Goal: Browse casually: Explore the website without a specific task or goal

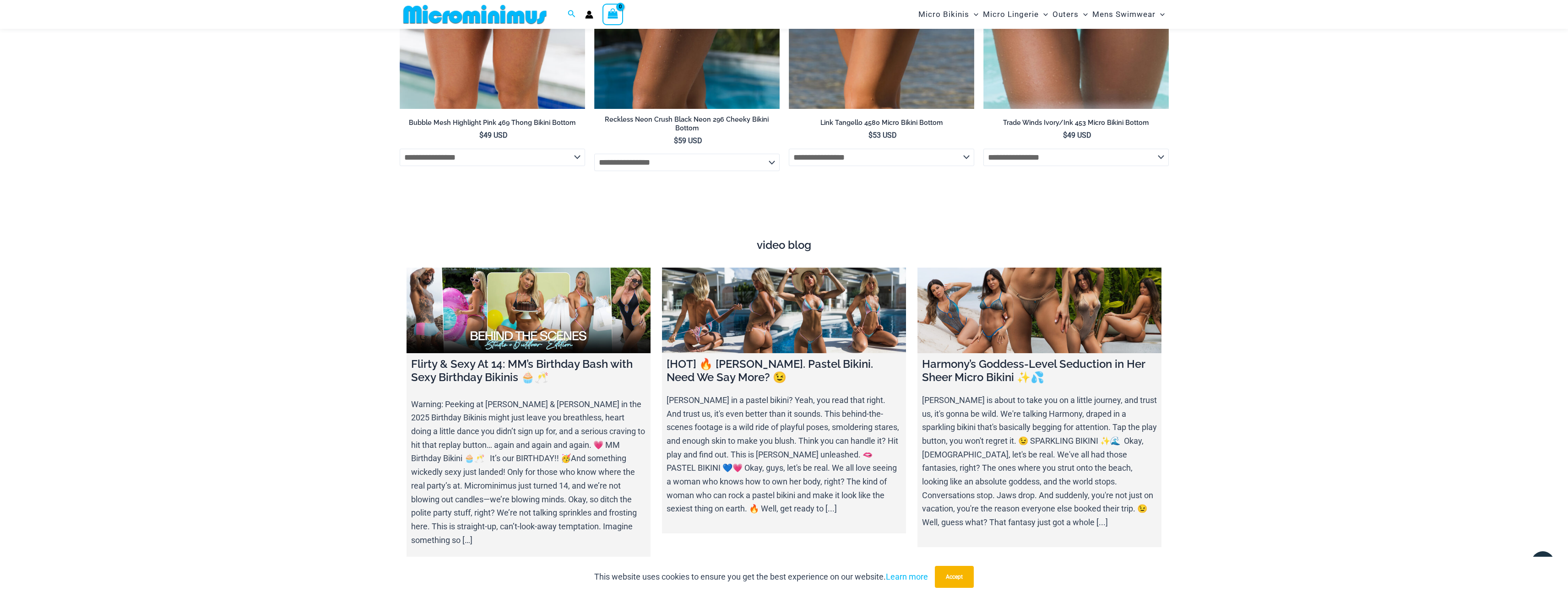
scroll to position [3242, 0]
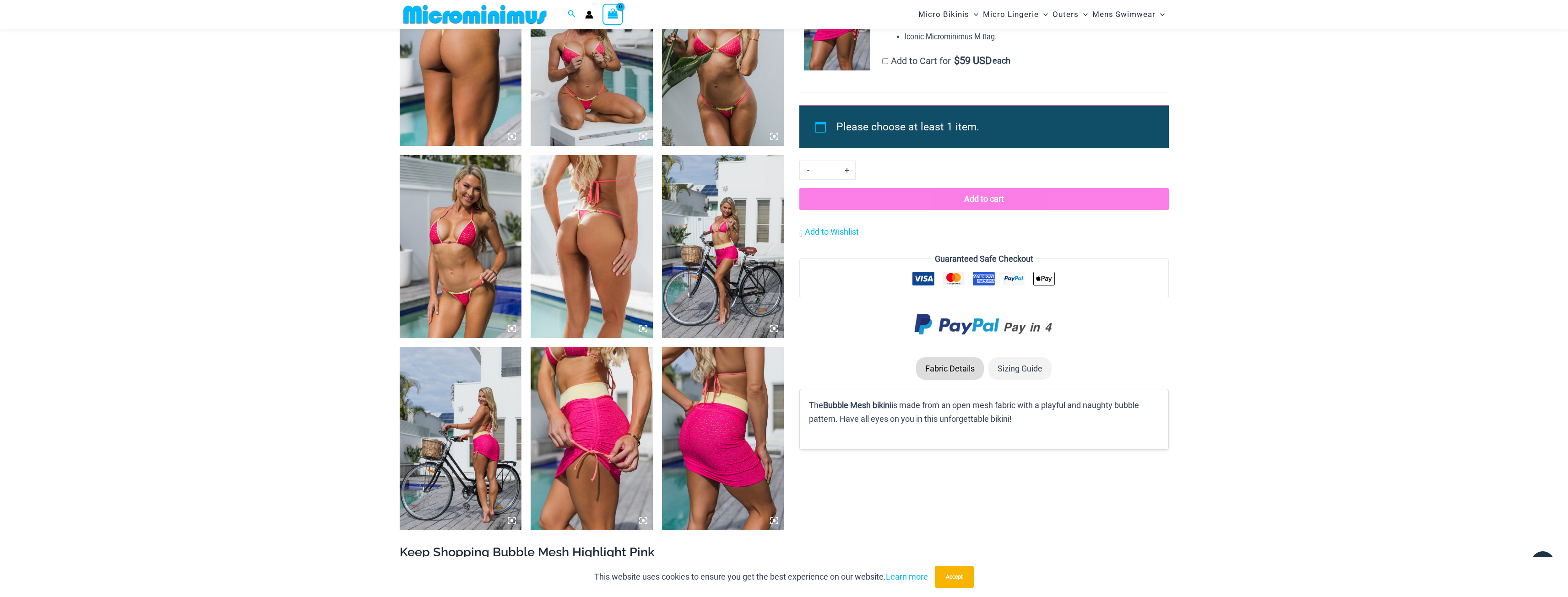
scroll to position [1091, 0]
click at [562, 74] on img at bounding box center [591, 54] width 123 height 183
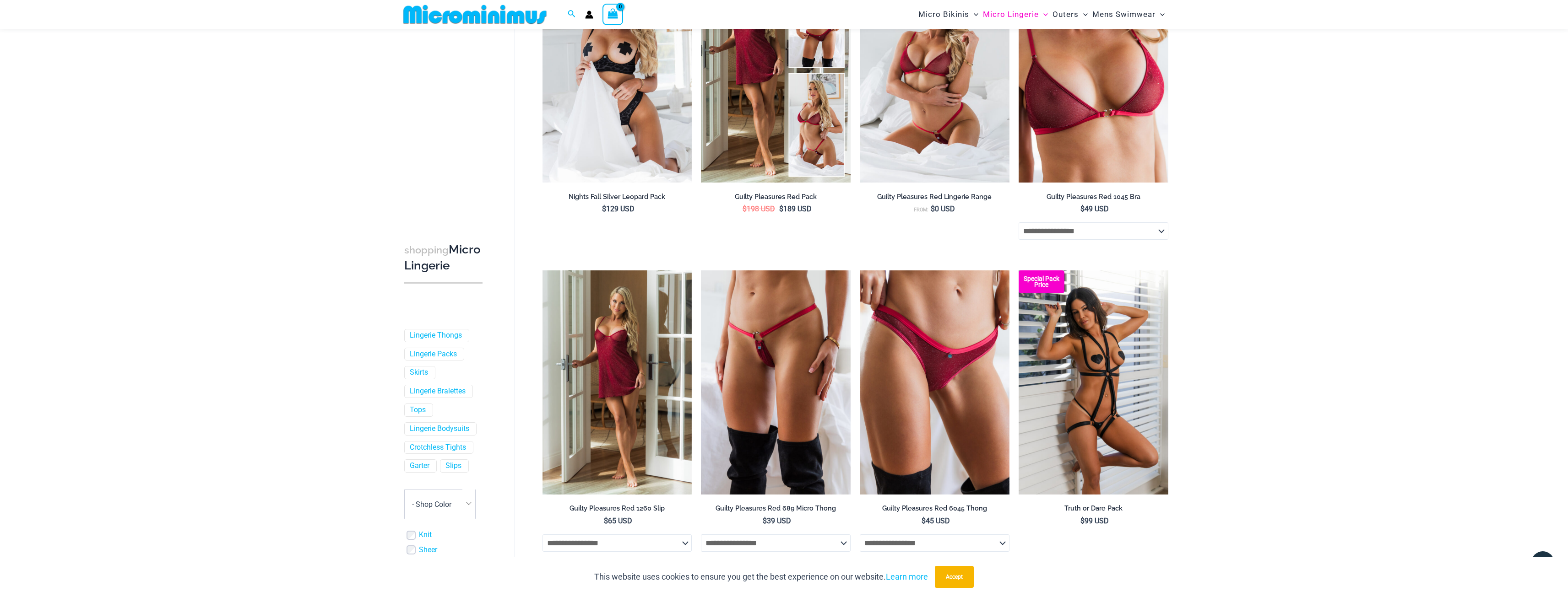
scroll to position [176, 0]
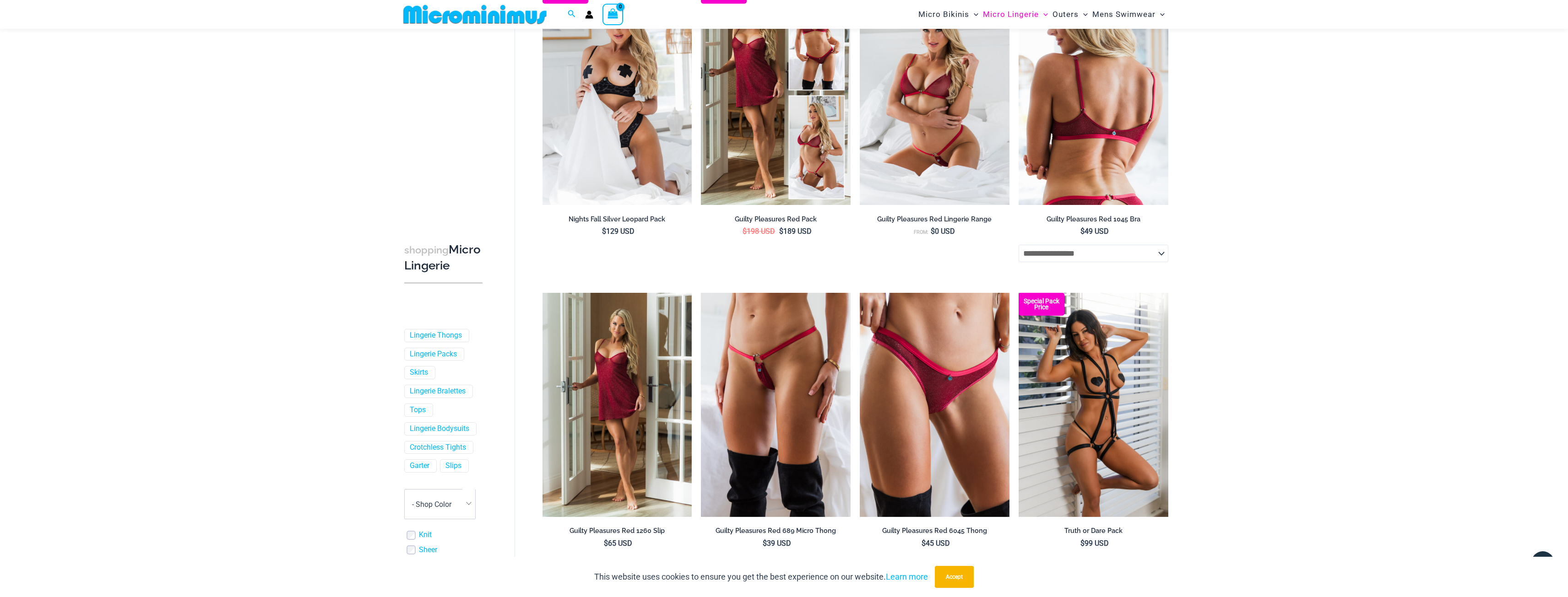
click at [1123, 128] on img at bounding box center [1093, 93] width 150 height 224
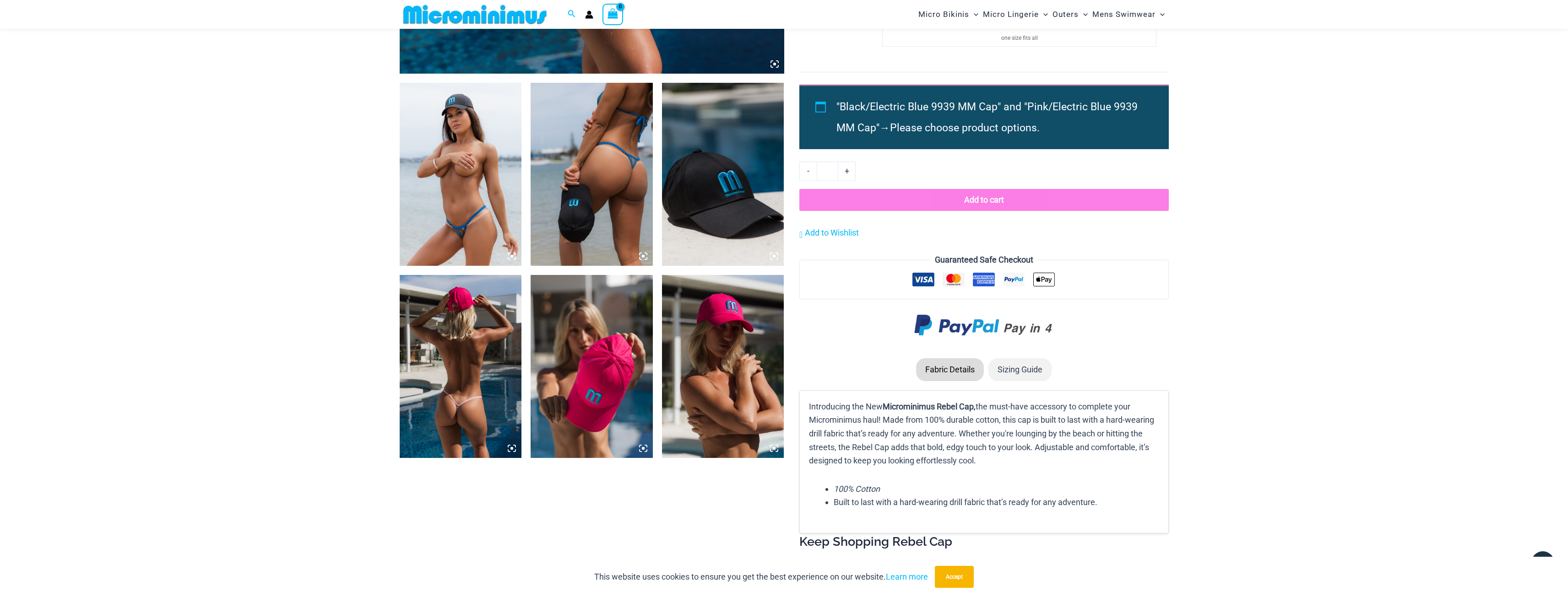
scroll to position [587, 0]
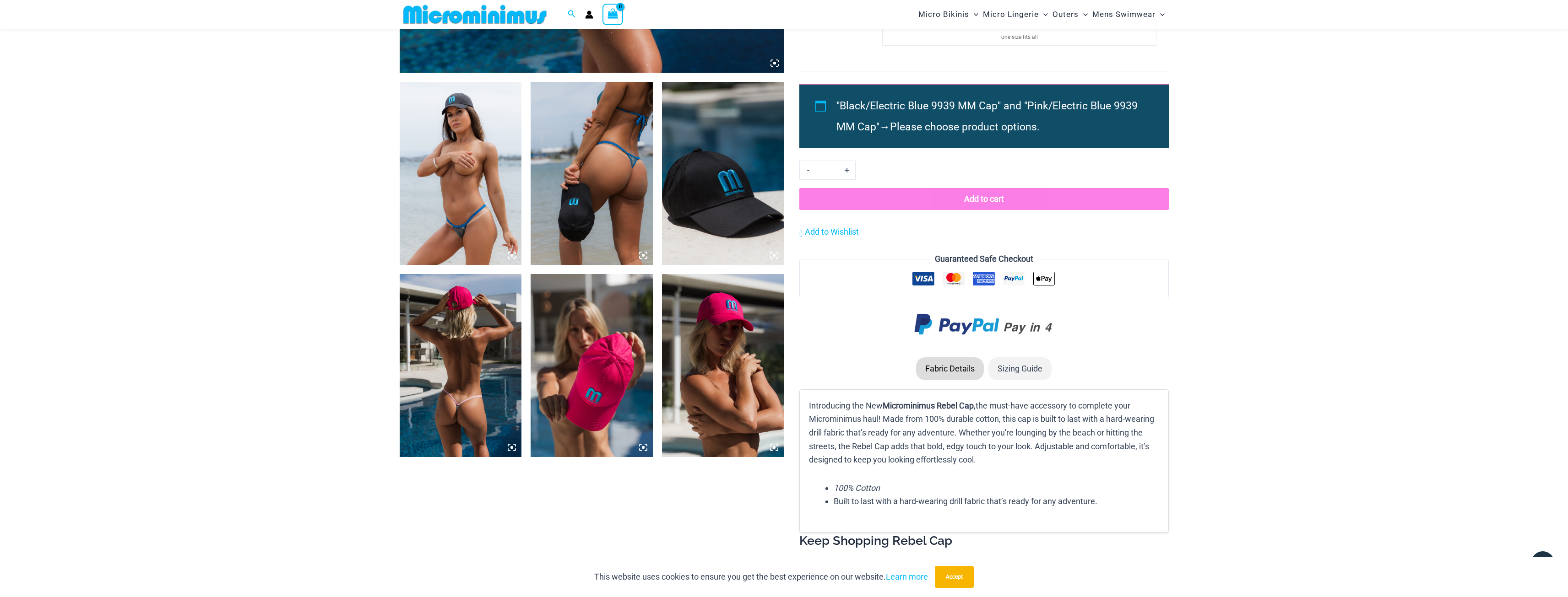
click at [440, 338] on img at bounding box center [461, 366] width 123 height 183
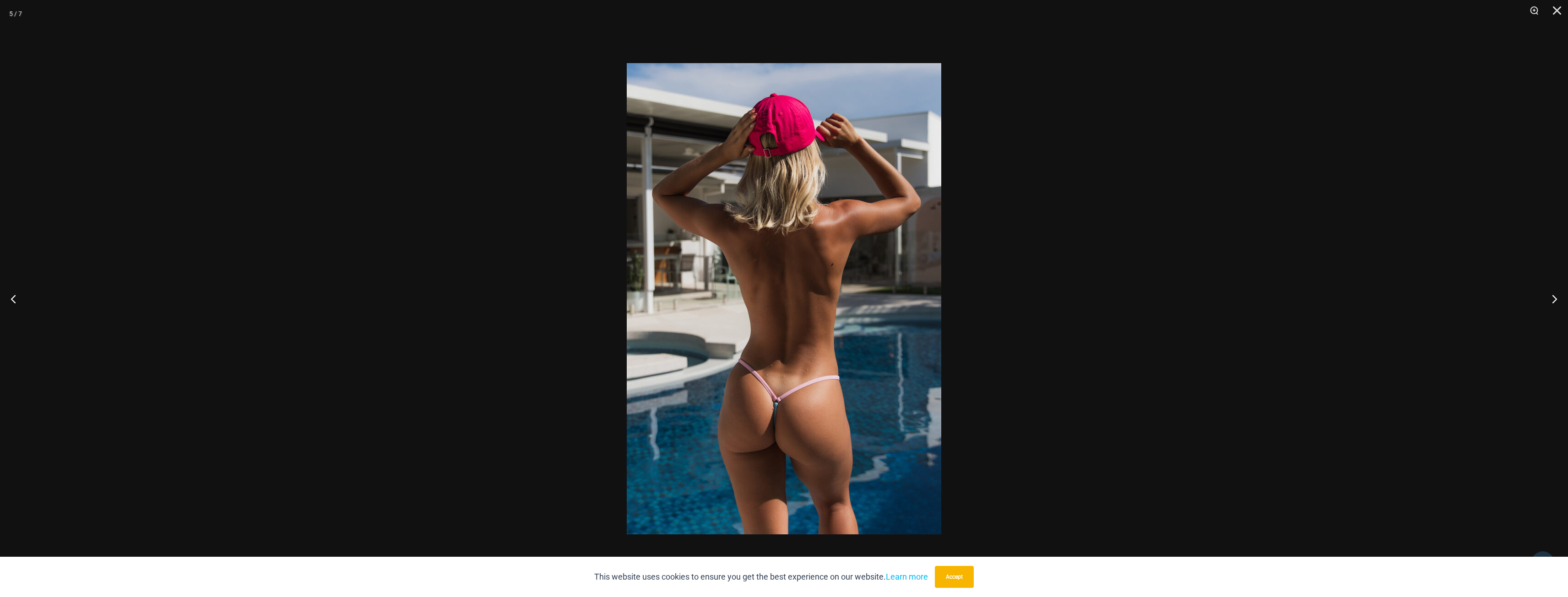
click at [434, 339] on div at bounding box center [784, 298] width 1568 height 597
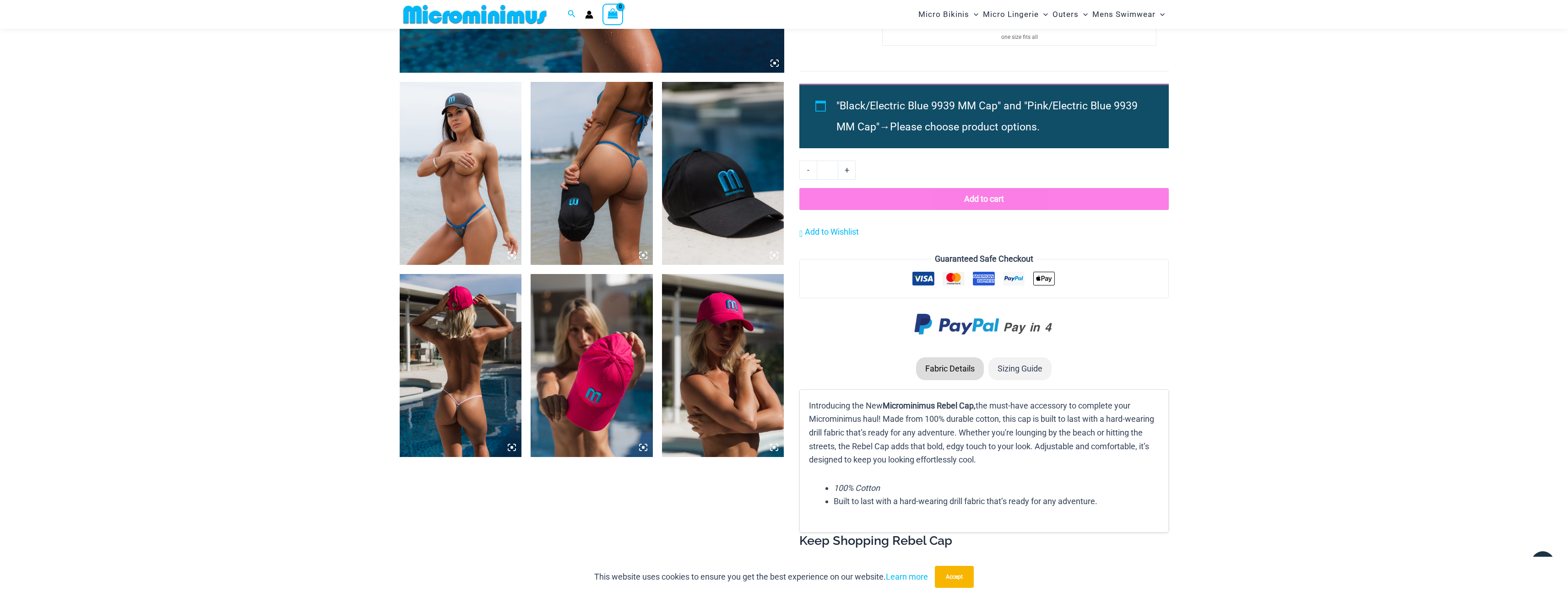
click at [743, 362] on img at bounding box center [723, 366] width 123 height 183
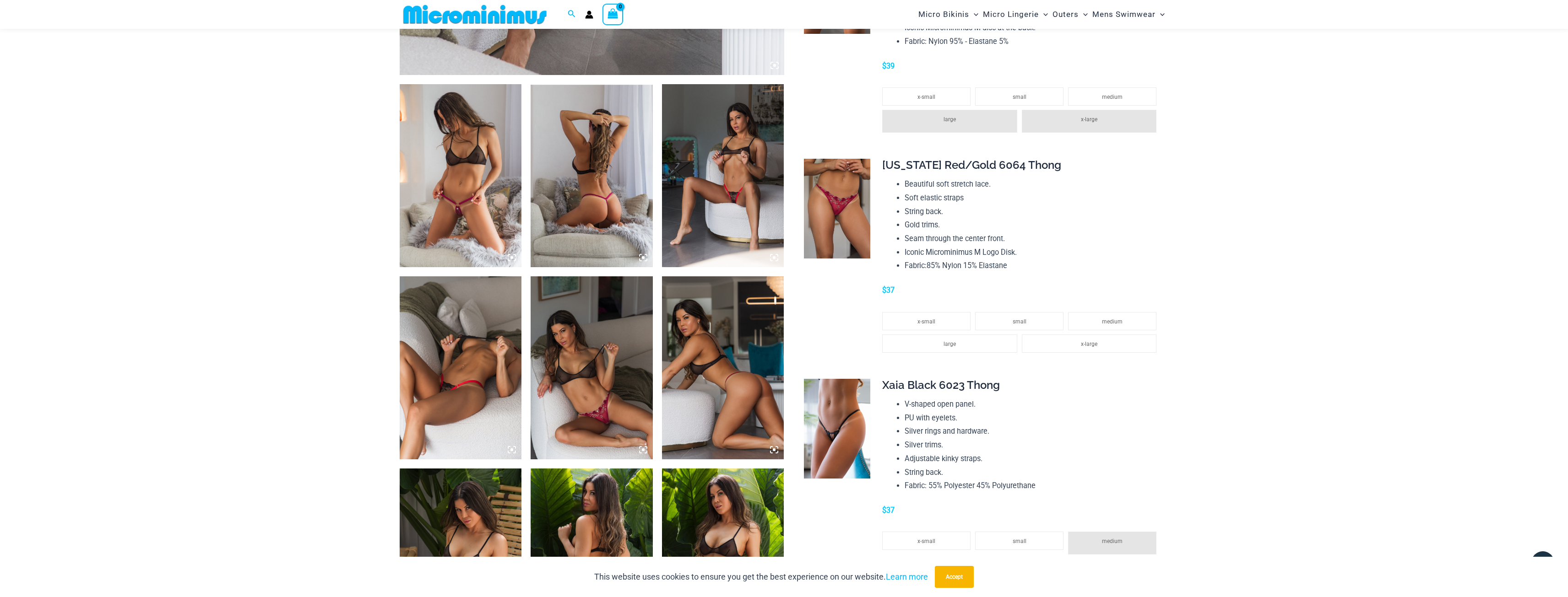
scroll to position [542, 0]
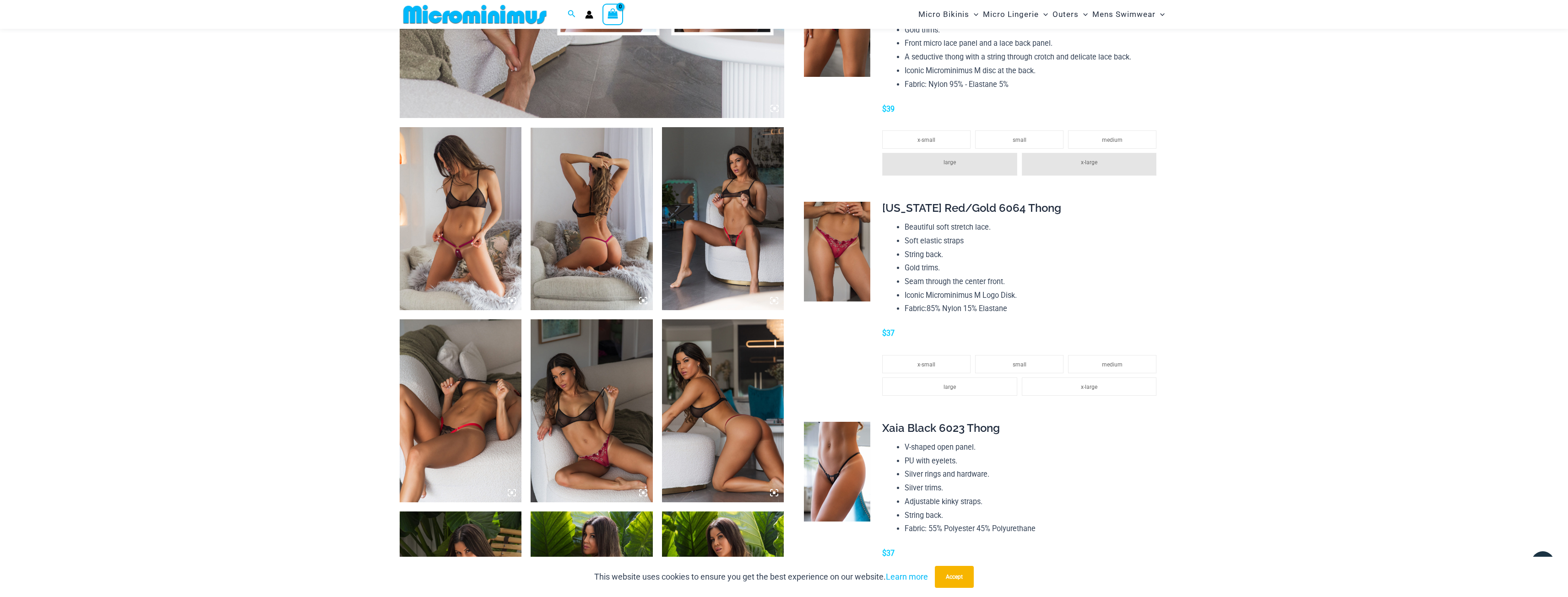
click at [417, 227] on img at bounding box center [461, 219] width 123 height 183
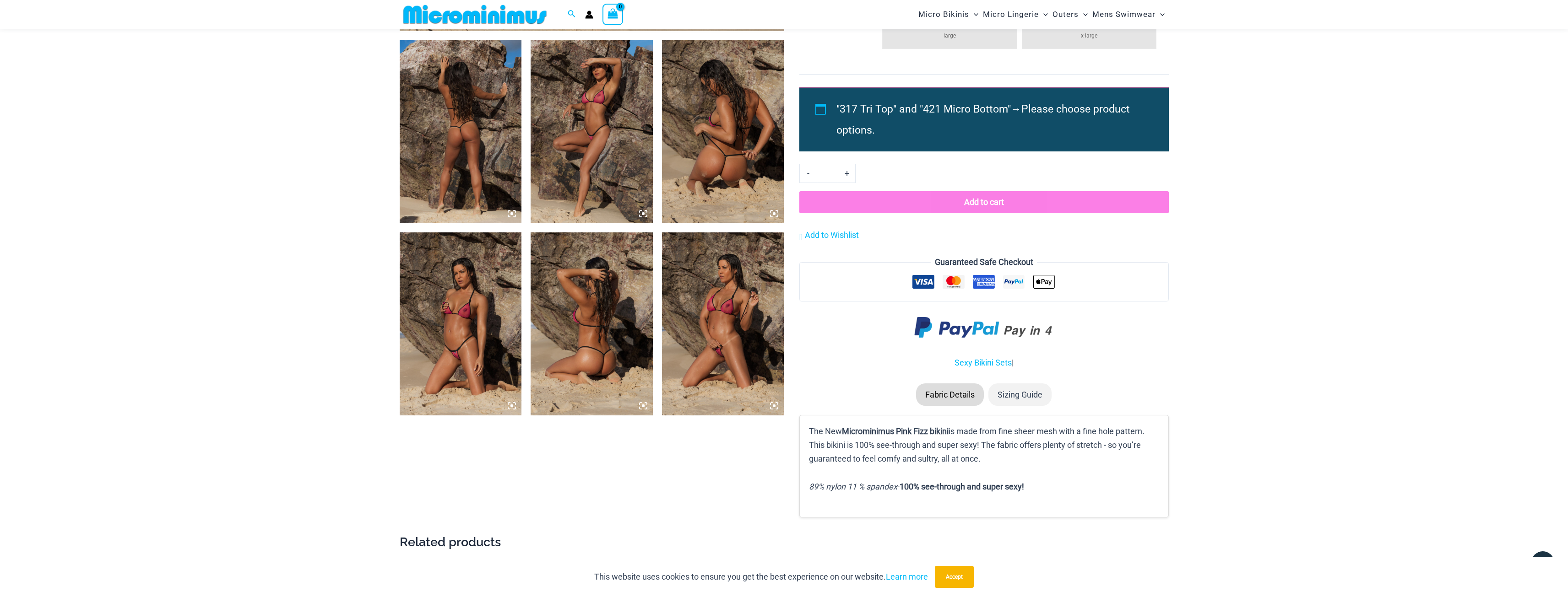
scroll to position [633, 0]
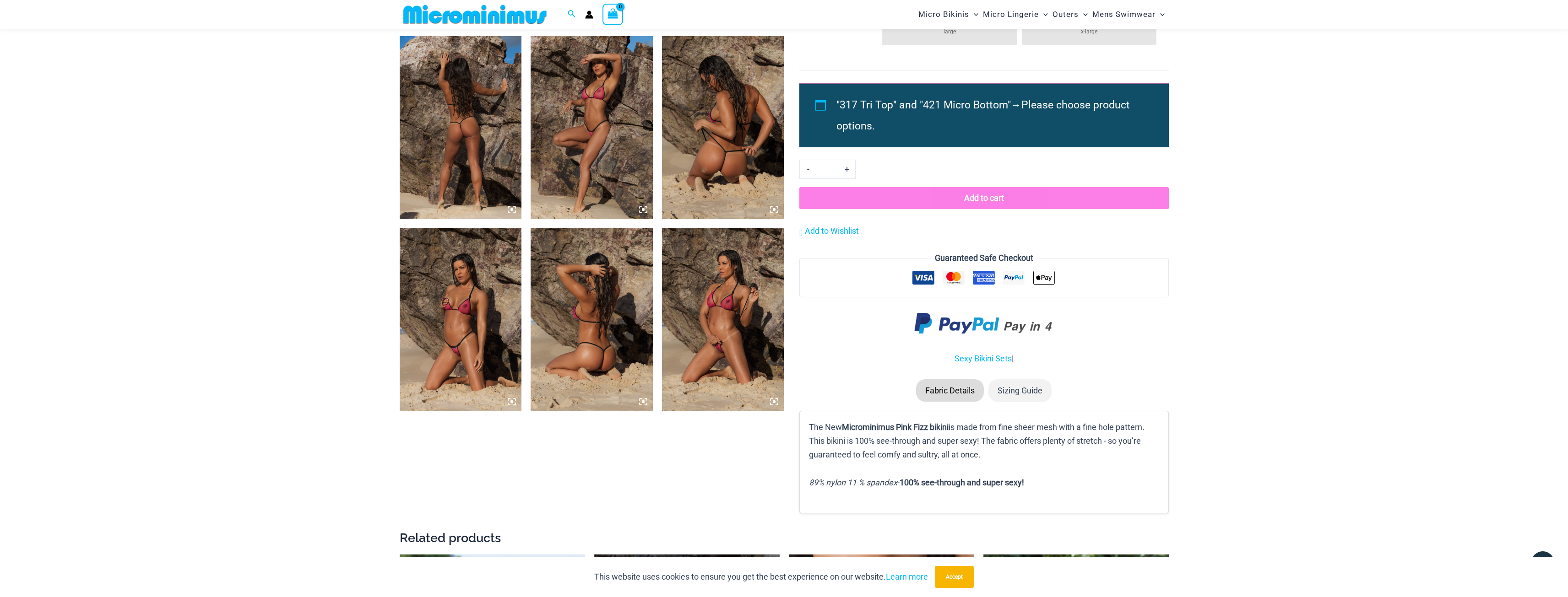
click at [709, 312] on img at bounding box center [723, 320] width 123 height 183
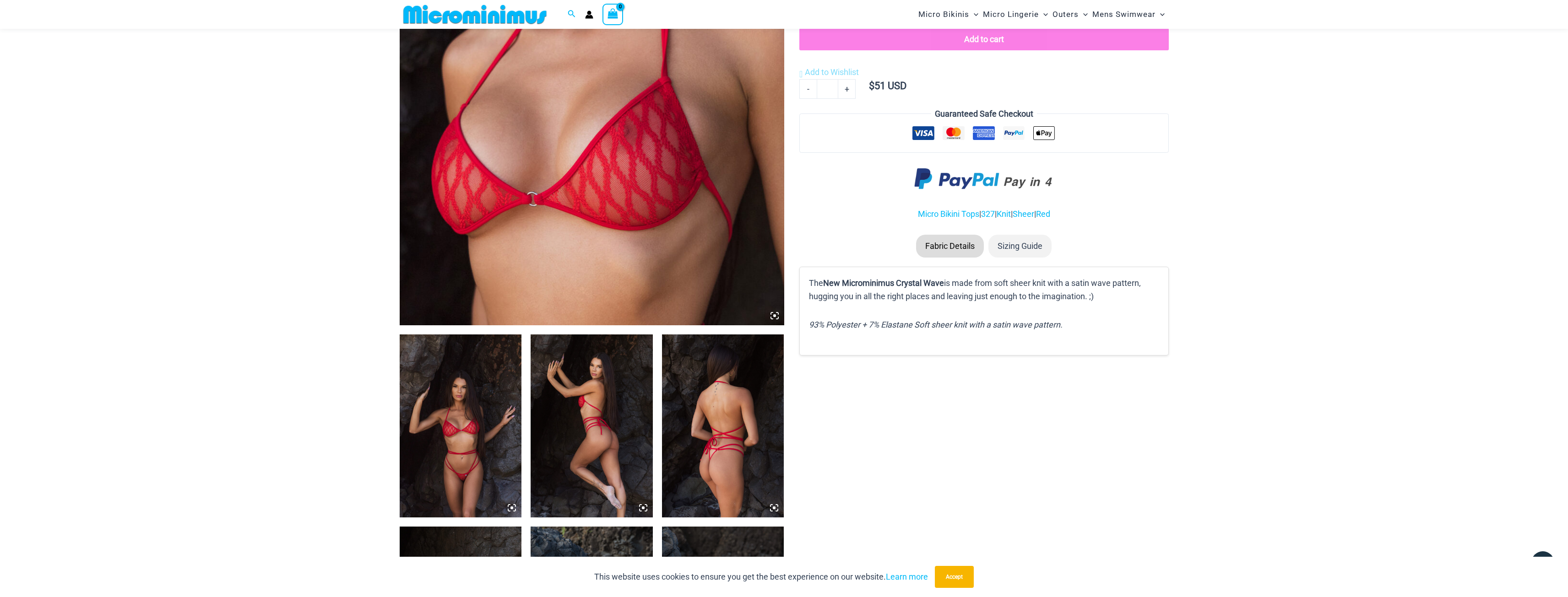
scroll to position [450, 0]
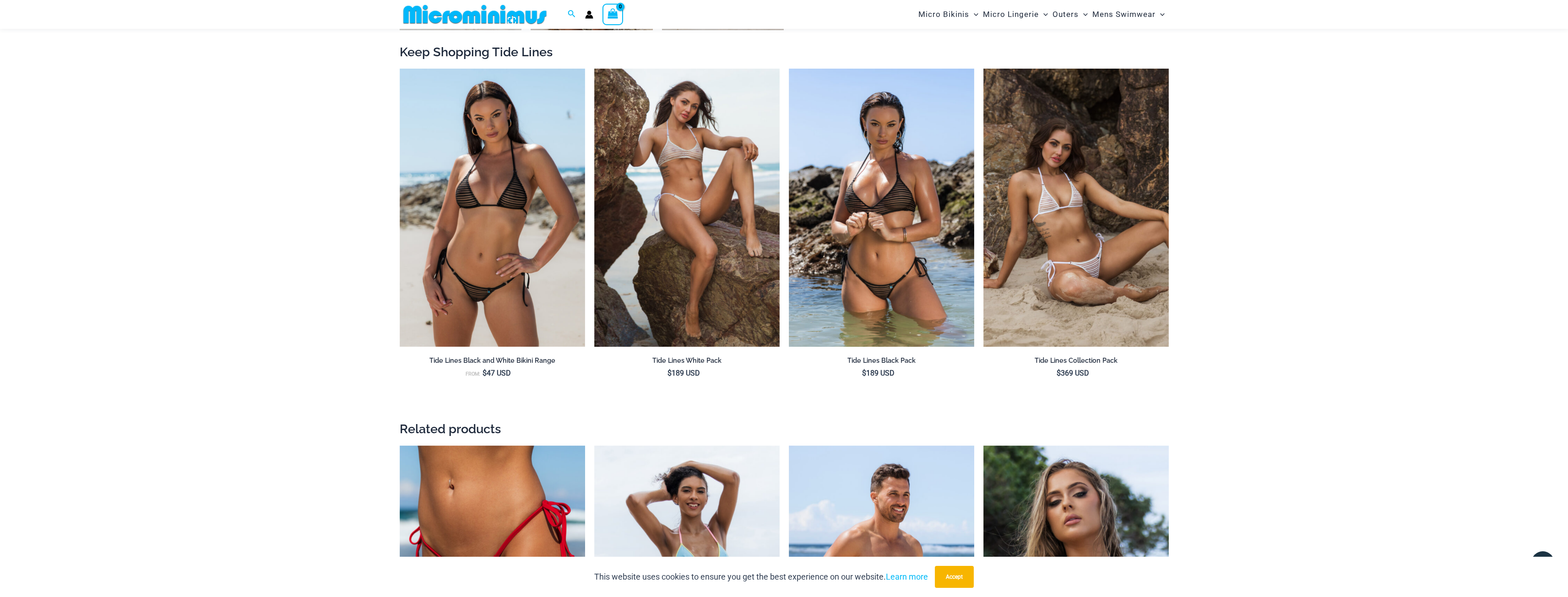
scroll to position [862, 0]
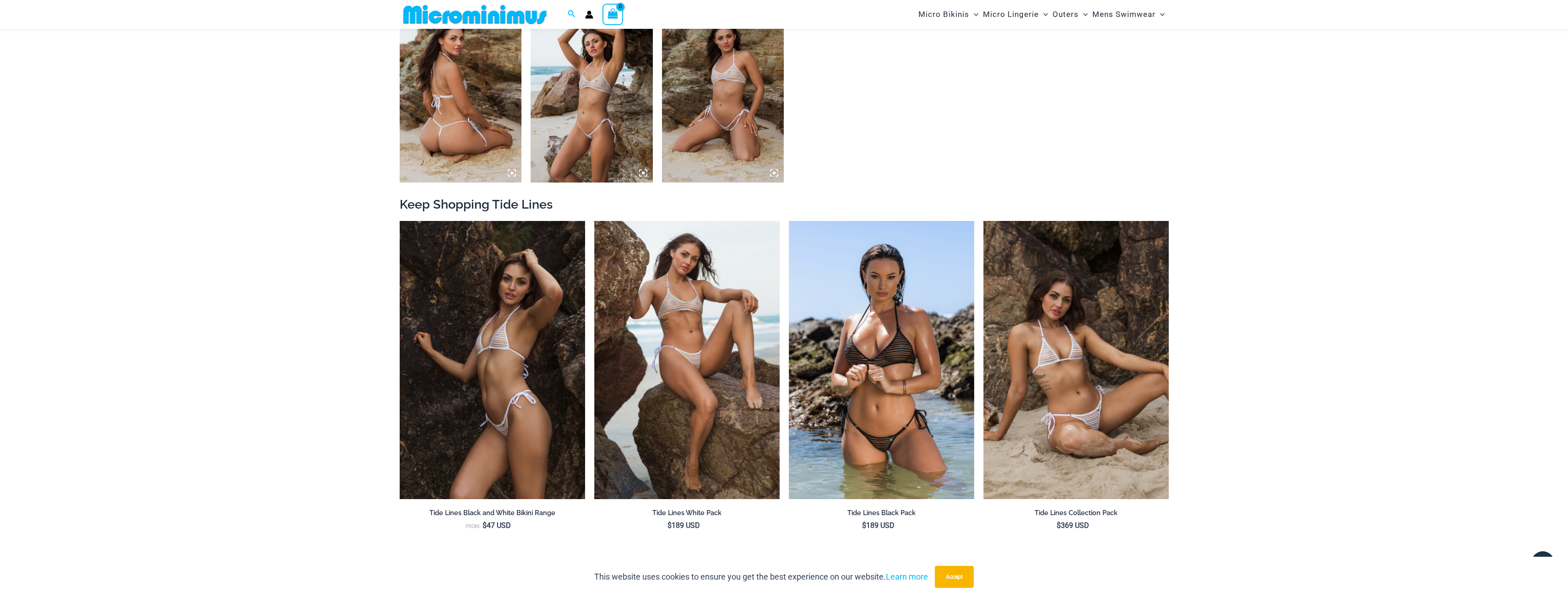
click at [496, 339] on img at bounding box center [492, 359] width 186 height 278
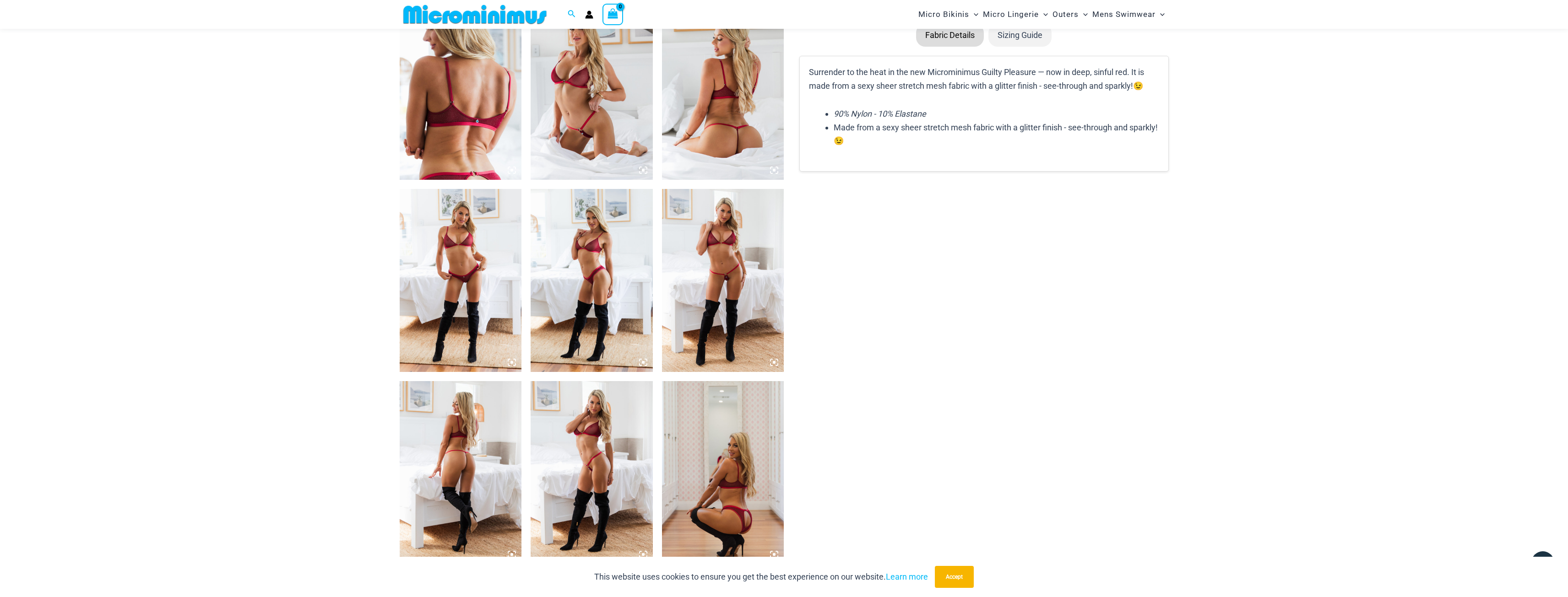
scroll to position [632, 0]
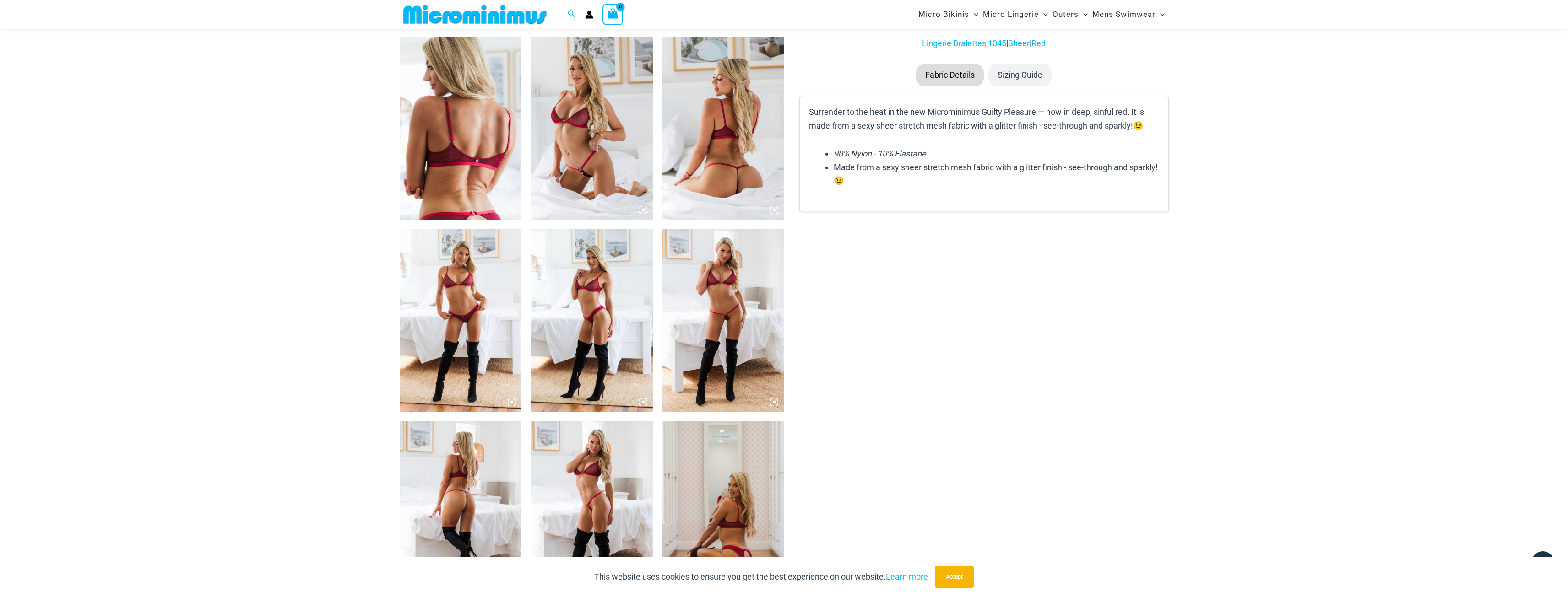
click at [609, 111] on img at bounding box center [591, 128] width 123 height 183
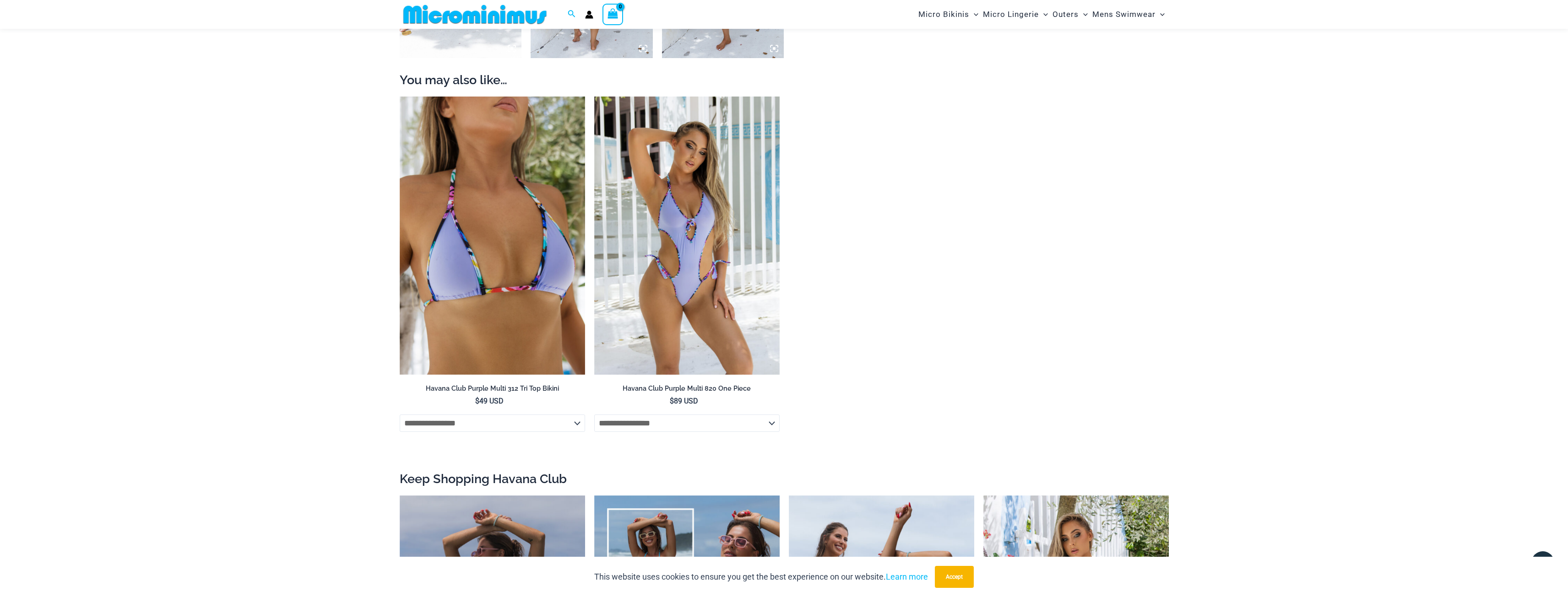
scroll to position [1136, 0]
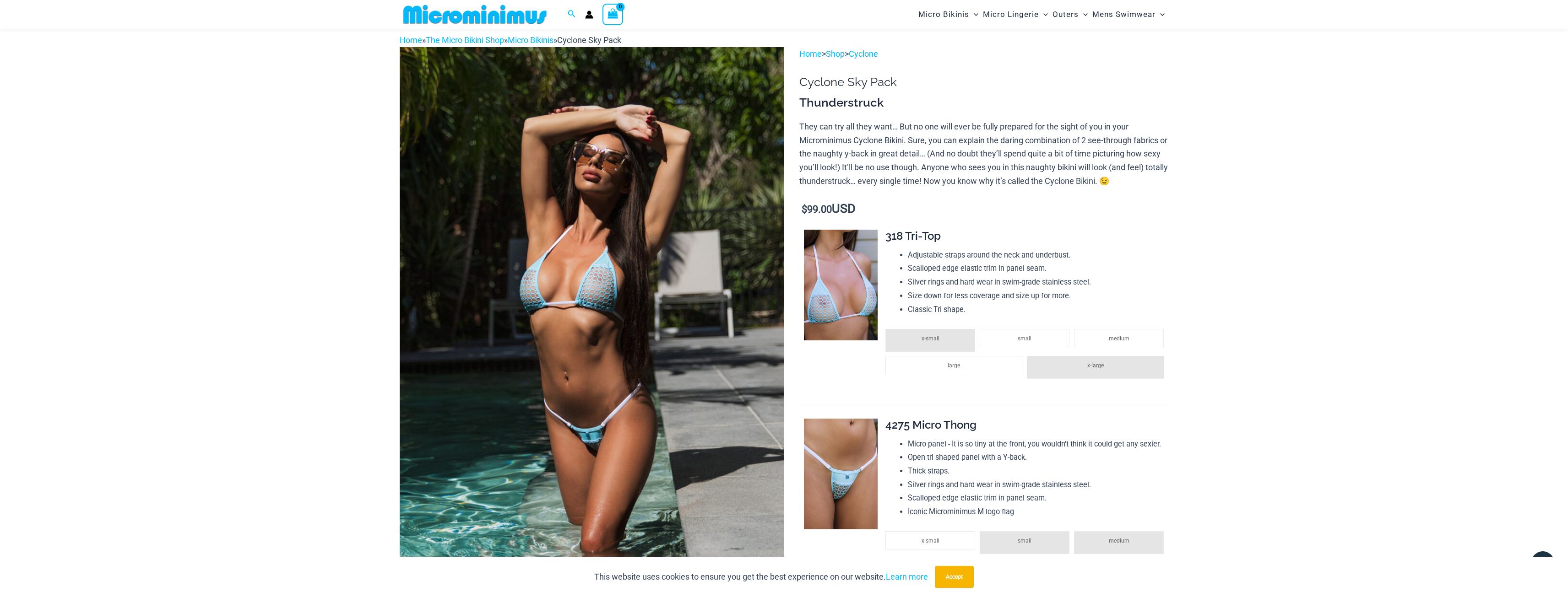
scroll to position [221, 0]
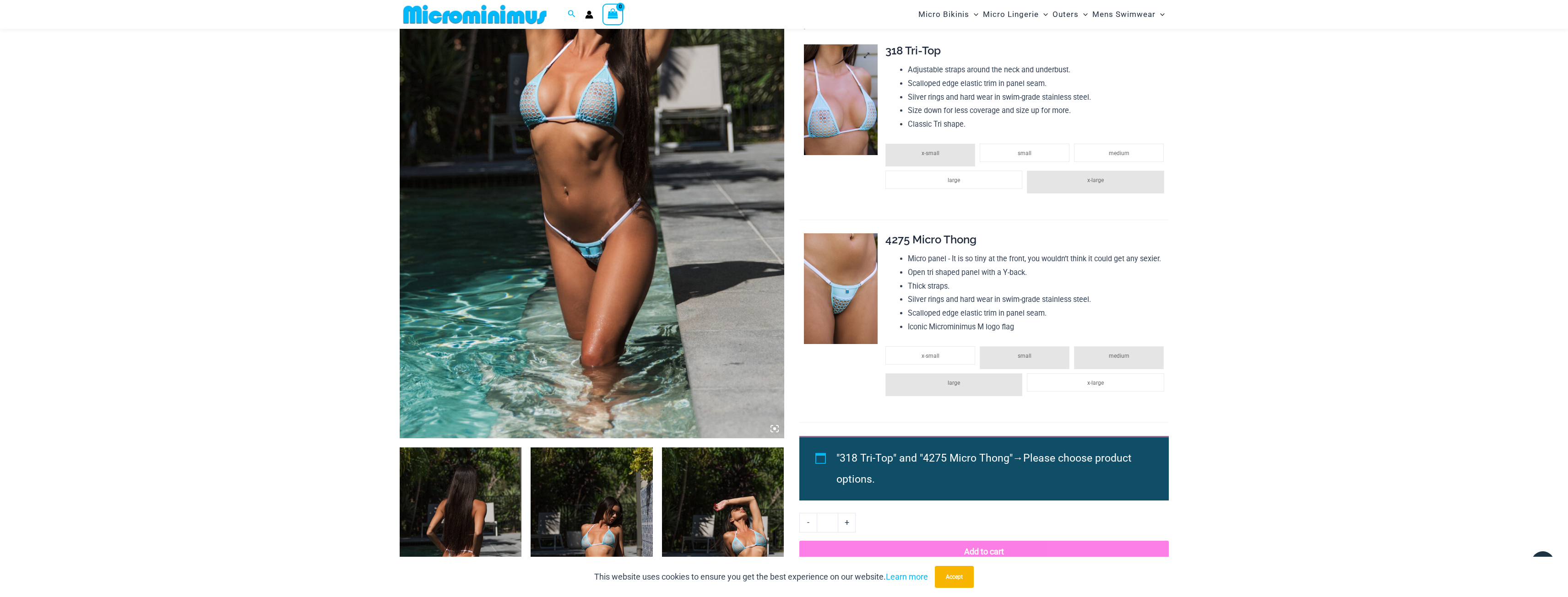
click at [841, 65] on img at bounding box center [841, 100] width 73 height 111
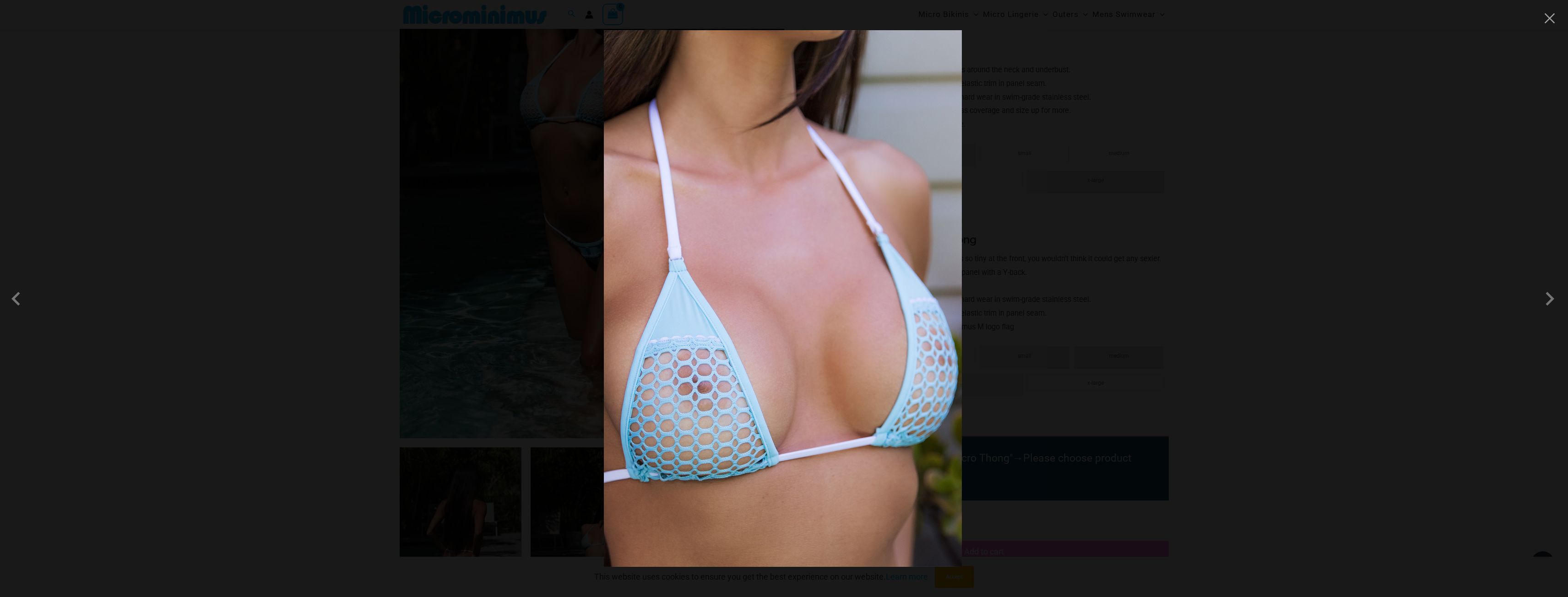
click at [208, 224] on div at bounding box center [784, 298] width 1568 height 597
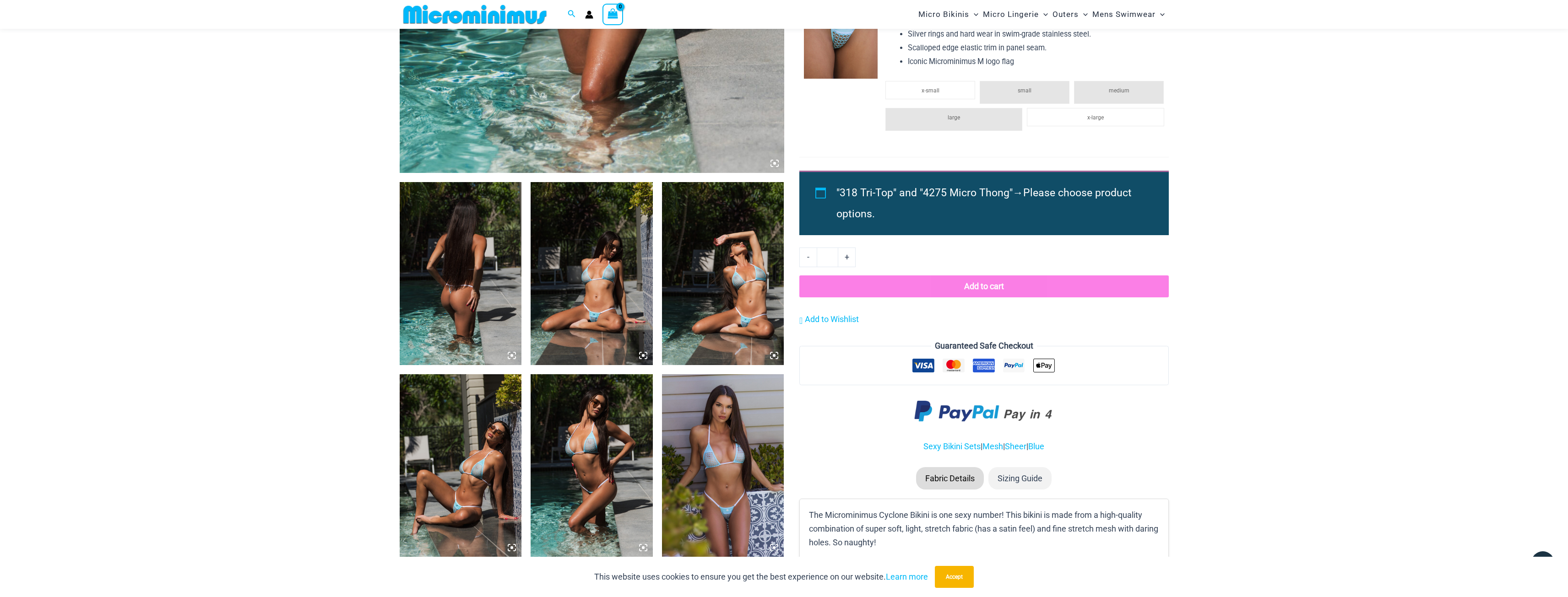
scroll to position [634, 0]
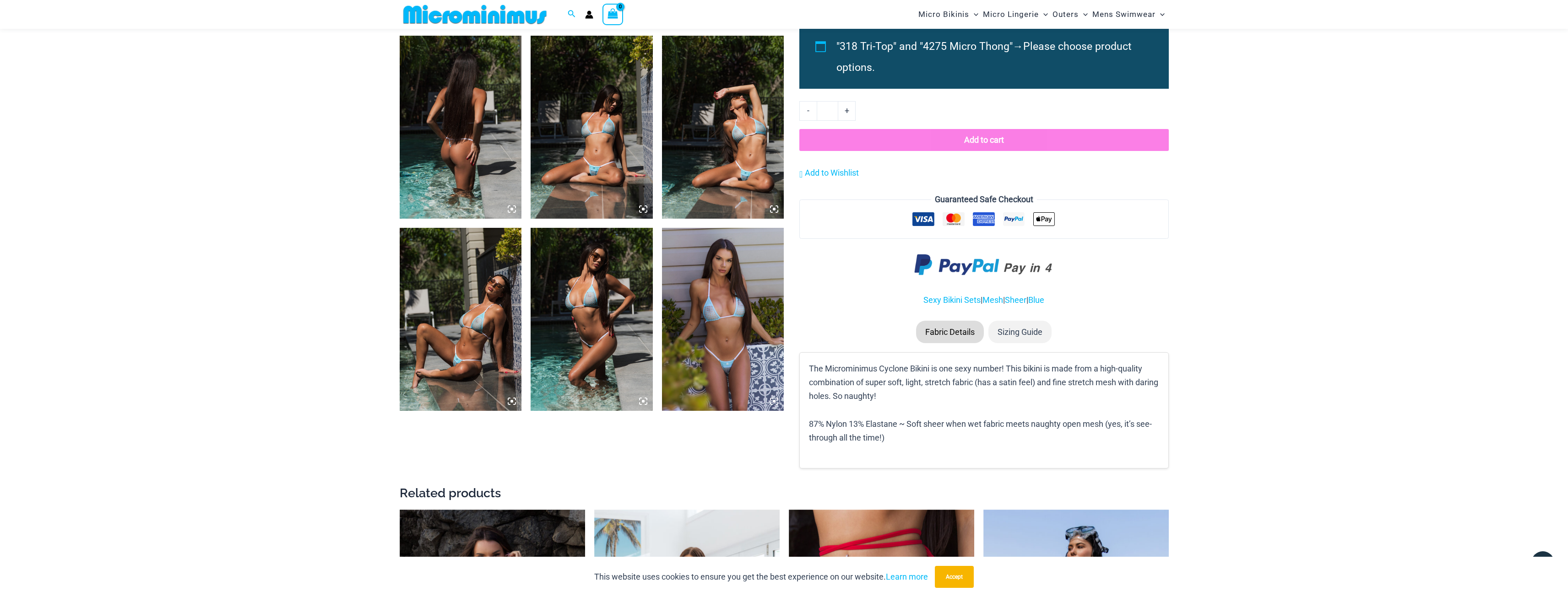
click at [703, 278] on img at bounding box center [723, 320] width 123 height 183
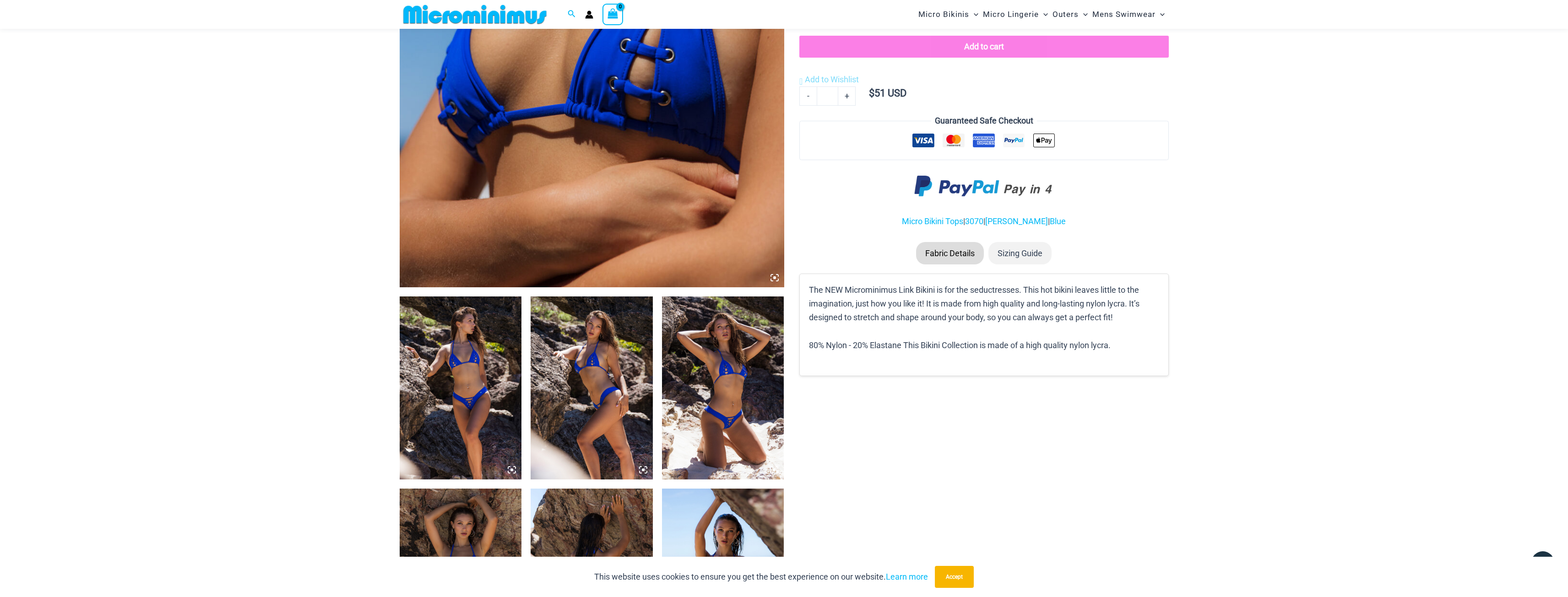
scroll to position [449, 0]
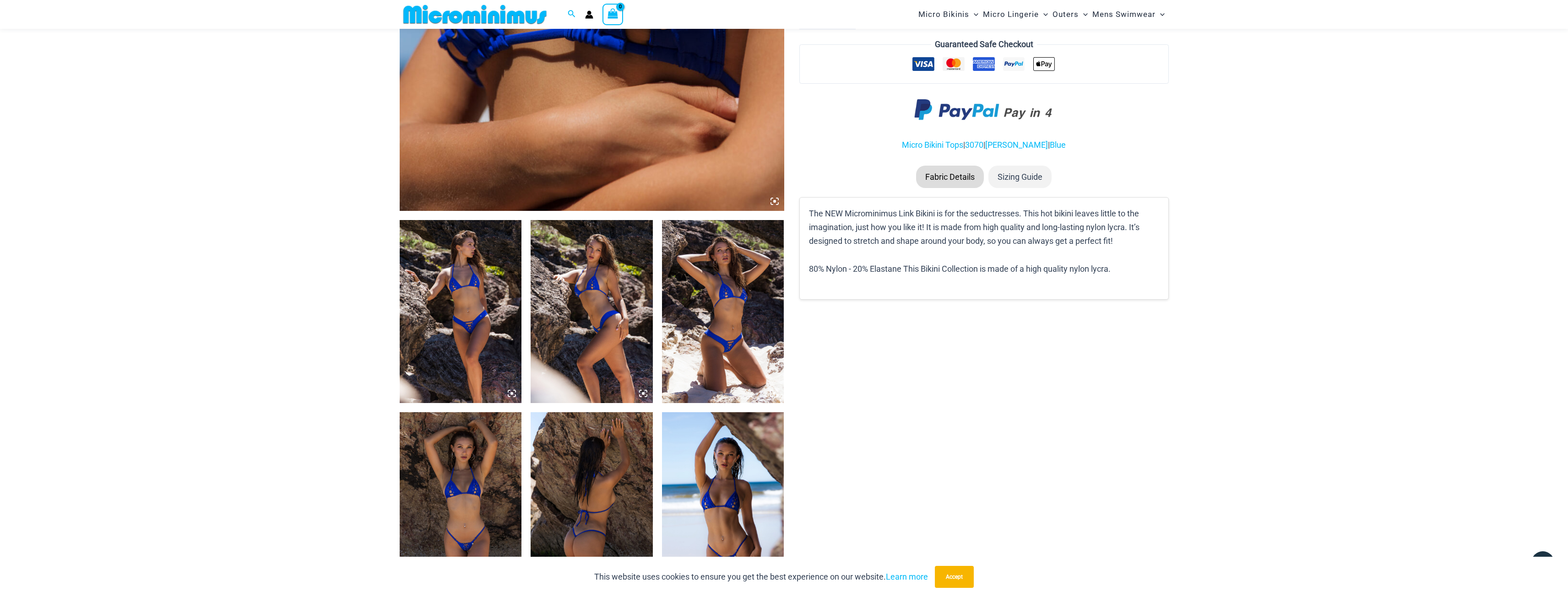
click at [602, 331] on img at bounding box center [591, 312] width 123 height 183
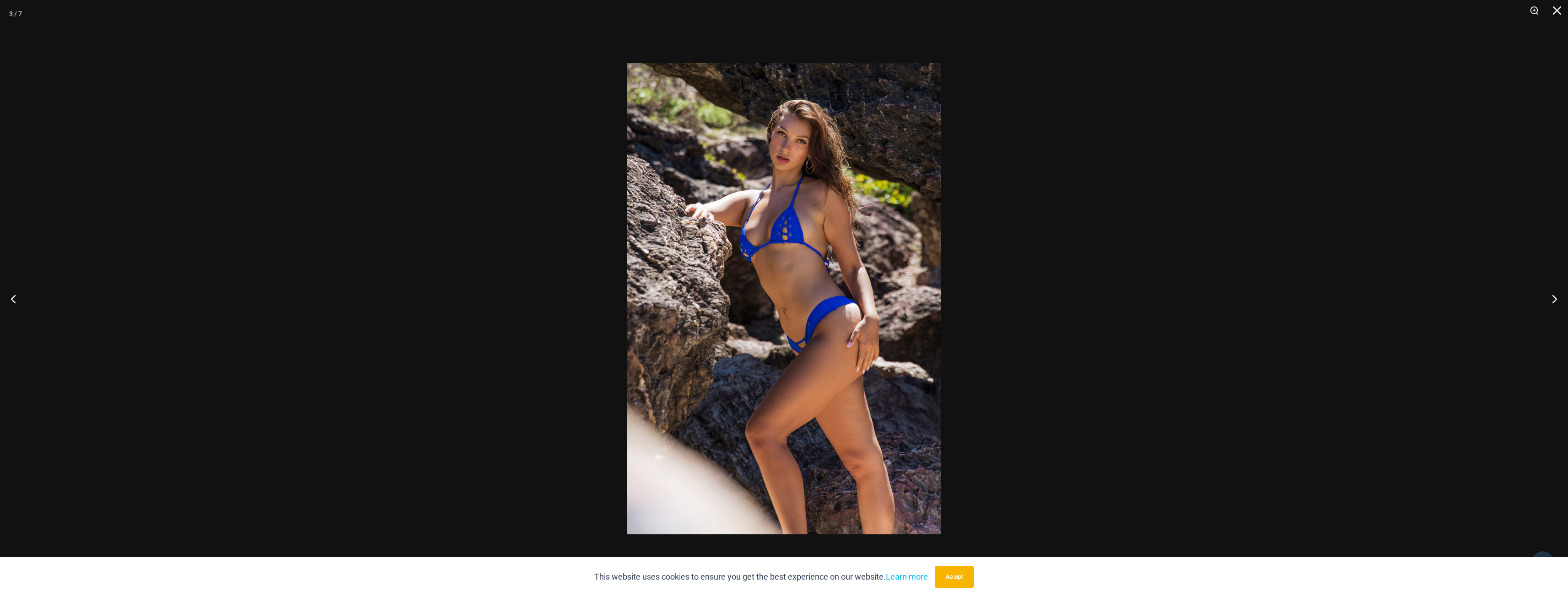
click at [533, 332] on div at bounding box center [784, 298] width 1568 height 597
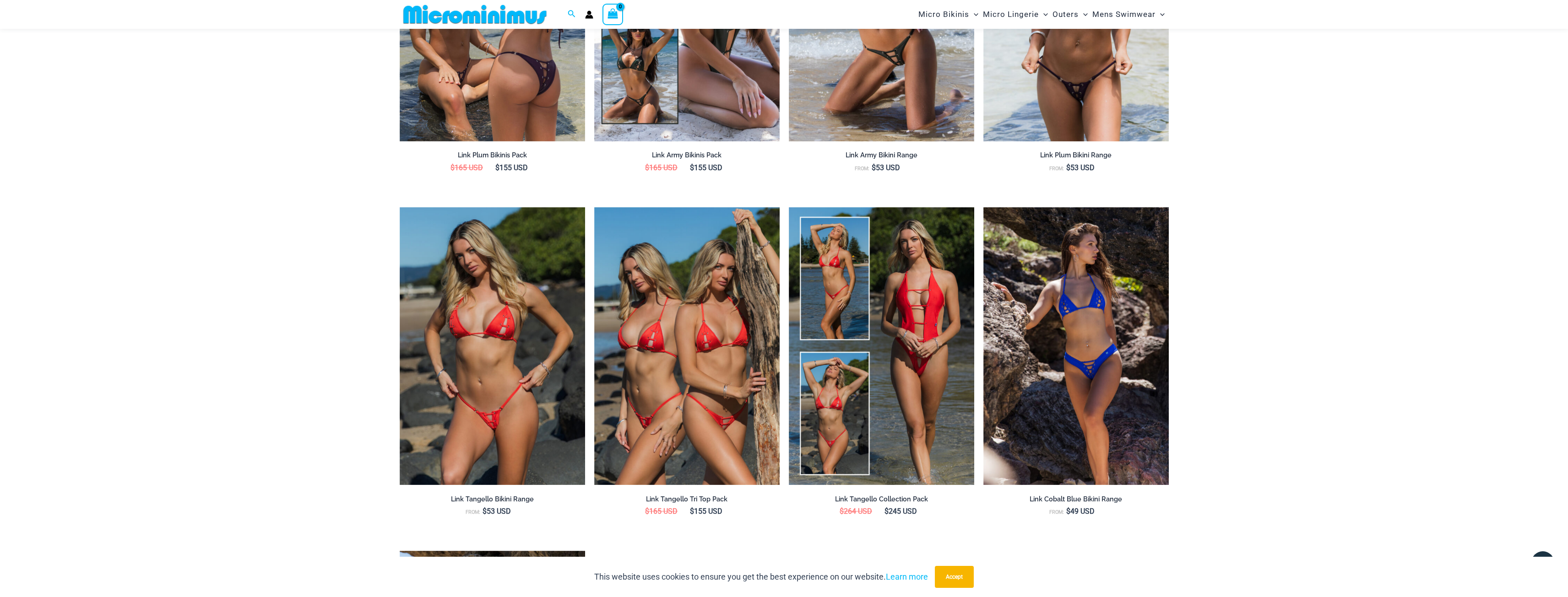
scroll to position [1319, 0]
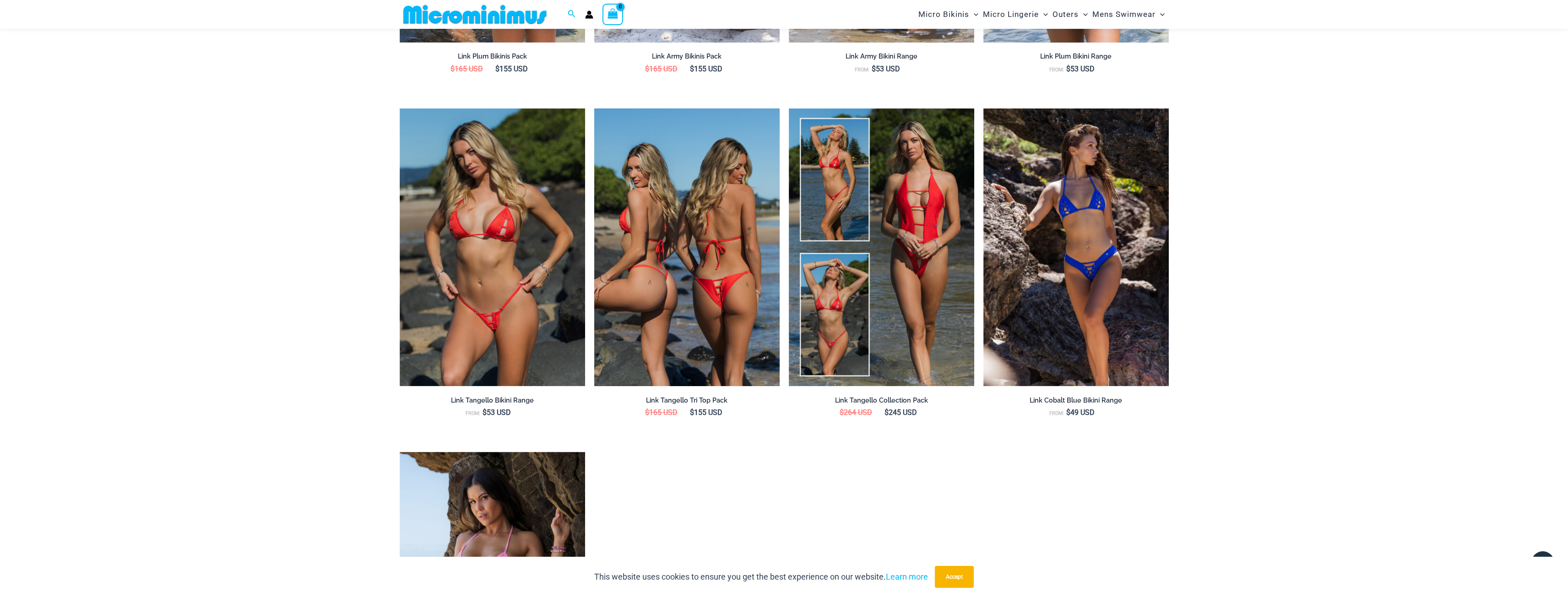
click at [664, 238] on img at bounding box center [687, 247] width 186 height 278
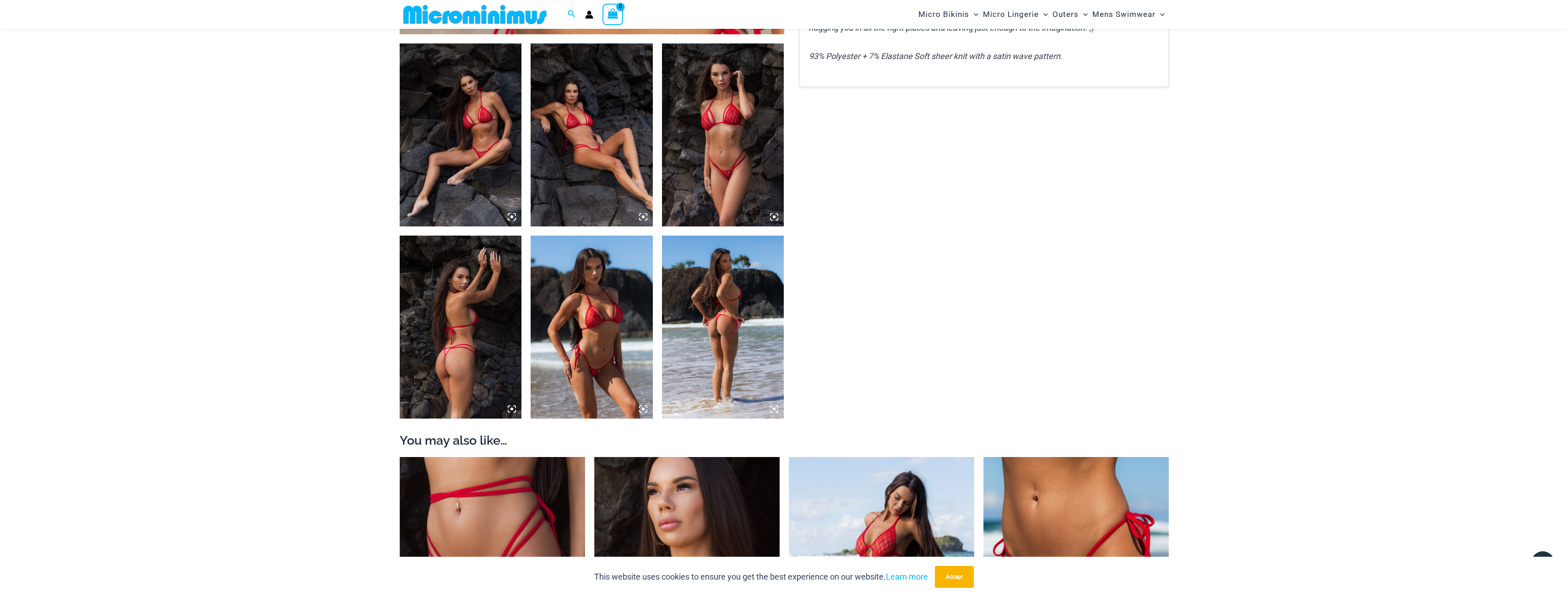
scroll to position [632, 0]
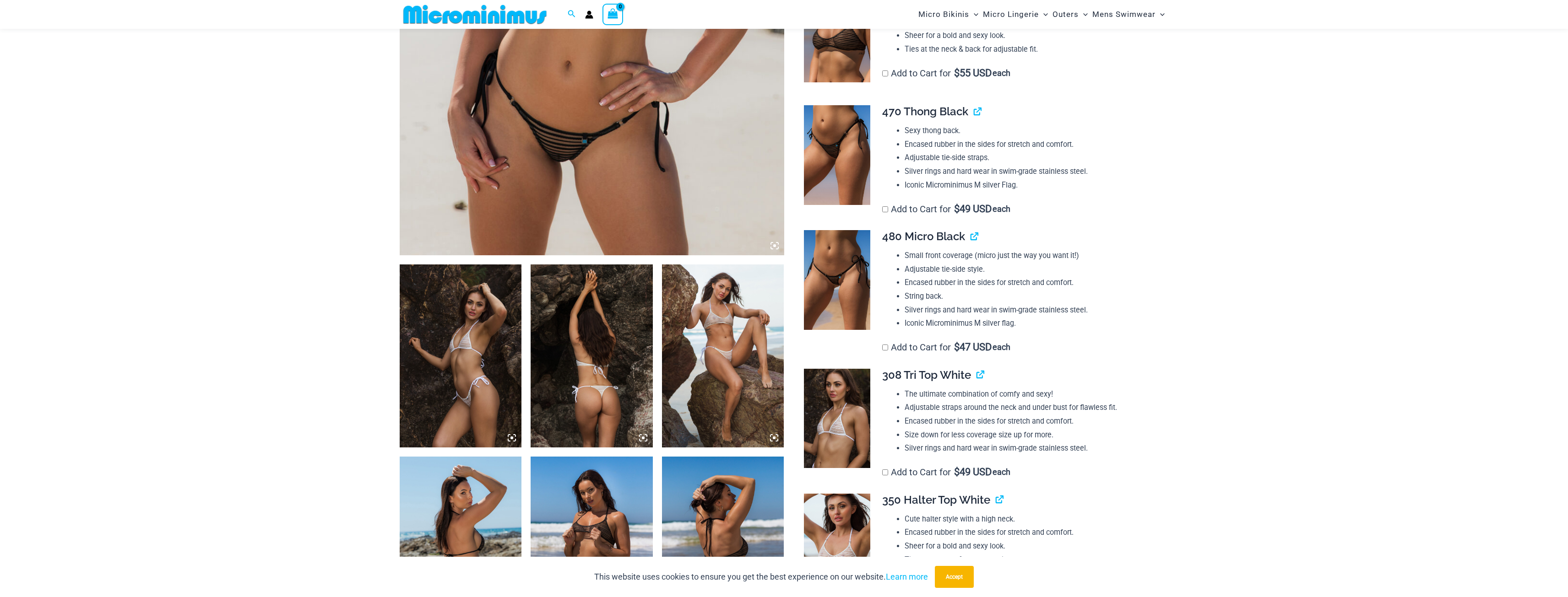
scroll to position [587, 0]
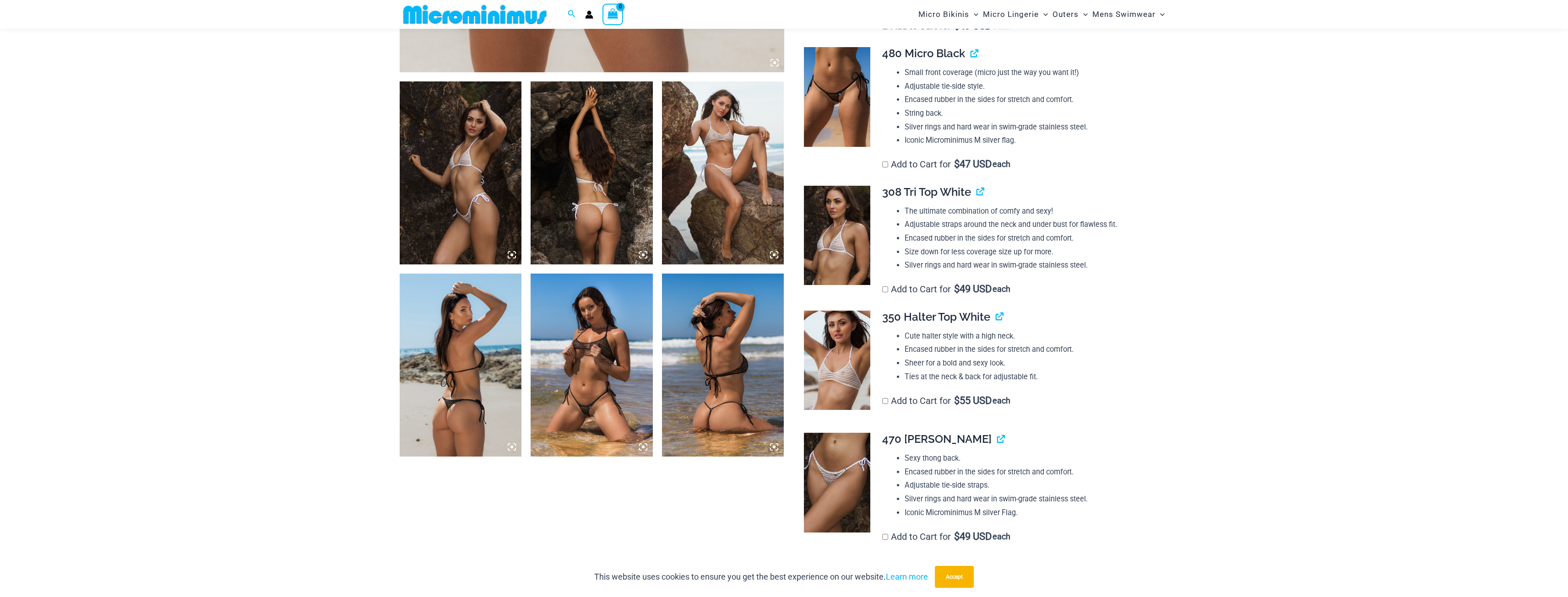
click at [605, 335] on img at bounding box center [591, 365] width 123 height 183
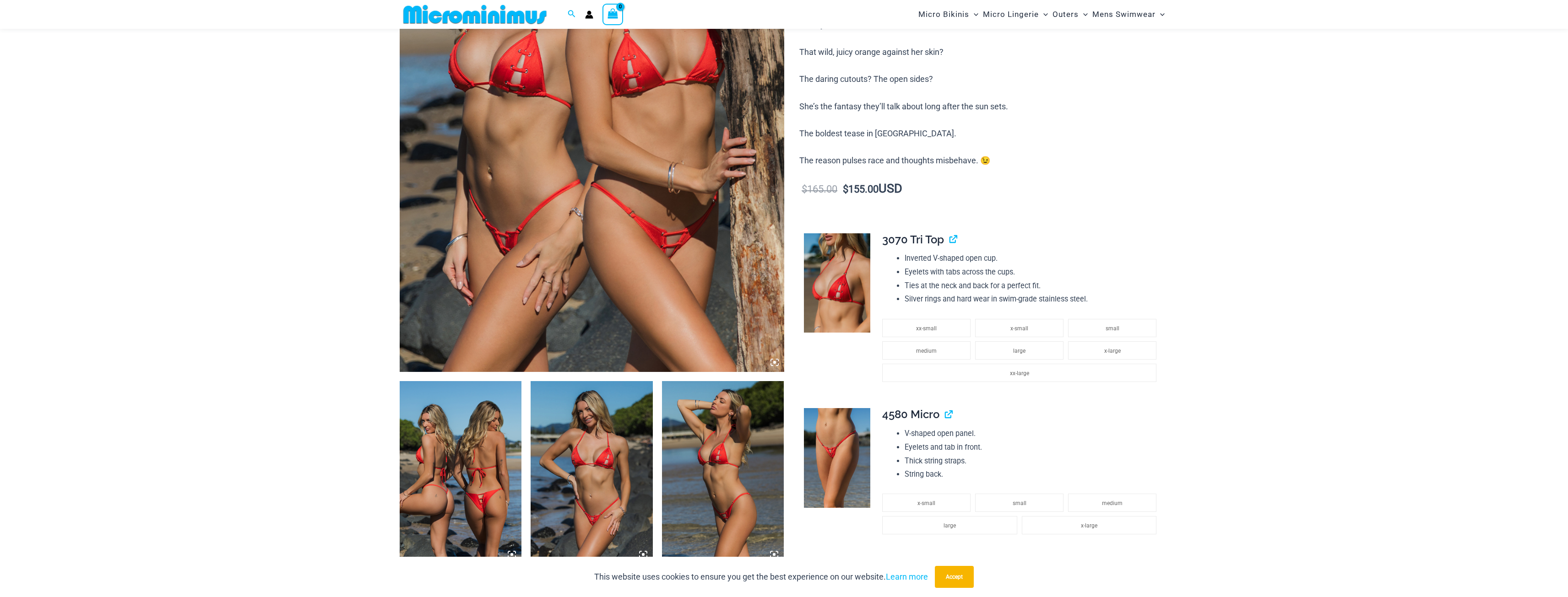
scroll to position [450, 0]
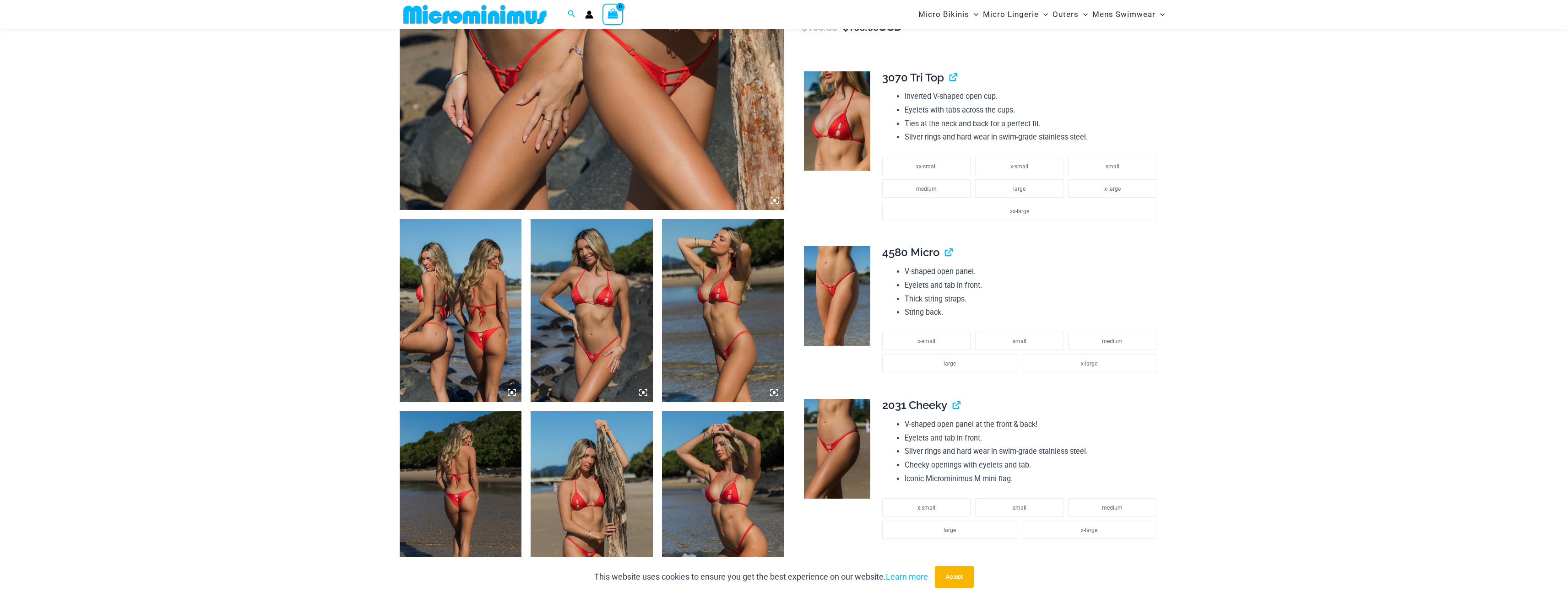
click at [573, 343] on img at bounding box center [591, 311] width 123 height 183
